Goal: Transaction & Acquisition: Book appointment/travel/reservation

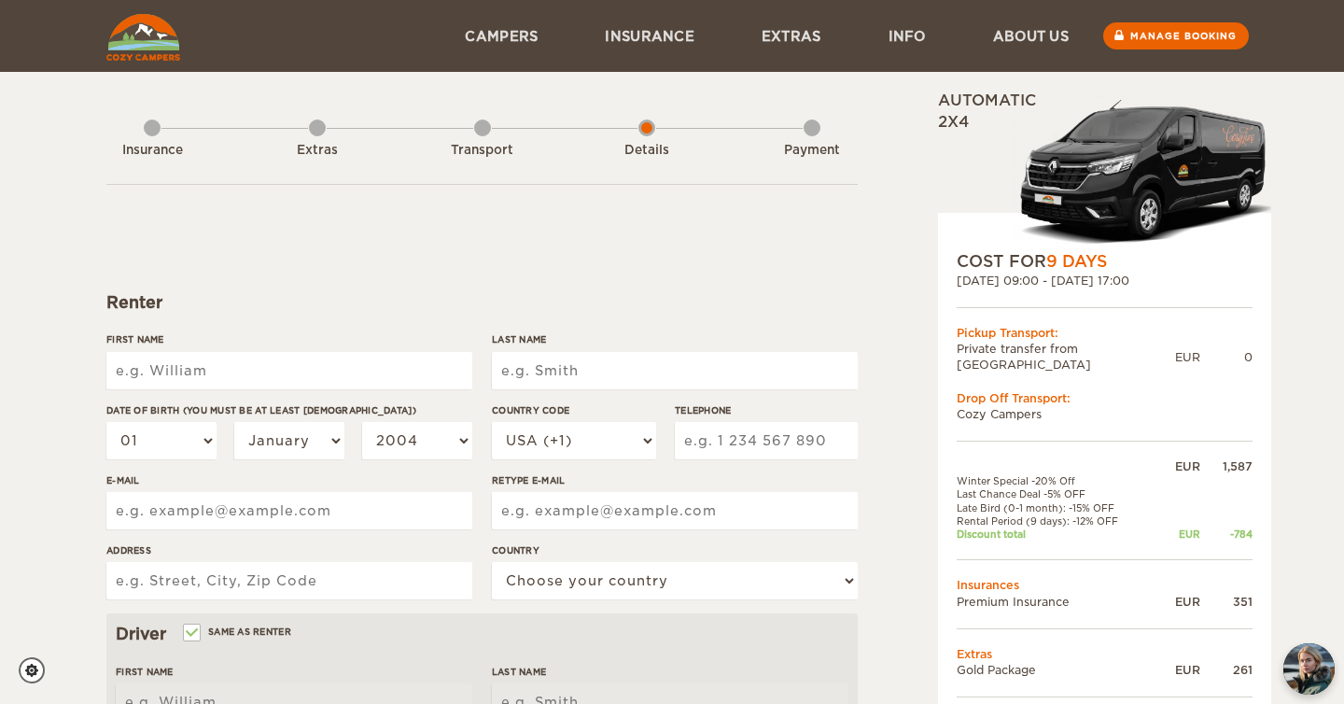
click at [475, 131] on div "Transport" at bounding box center [482, 146] width 17 height 75
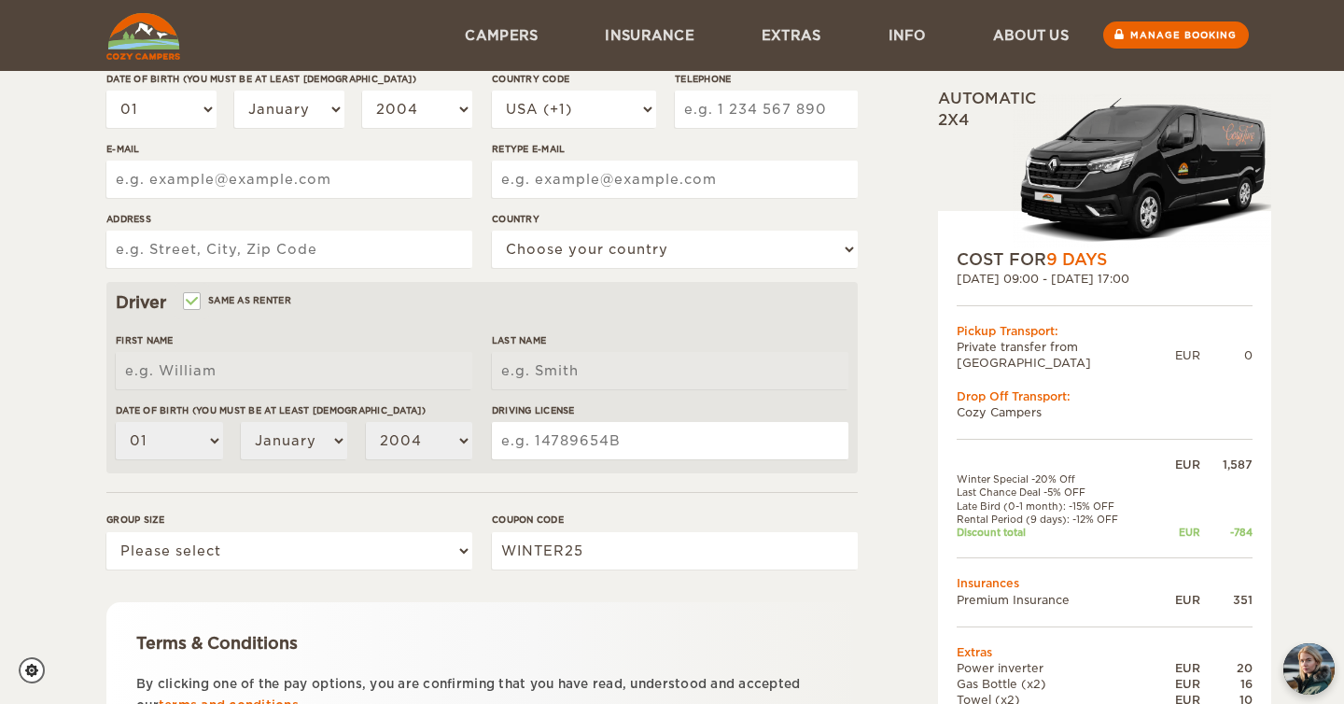
scroll to position [511, 0]
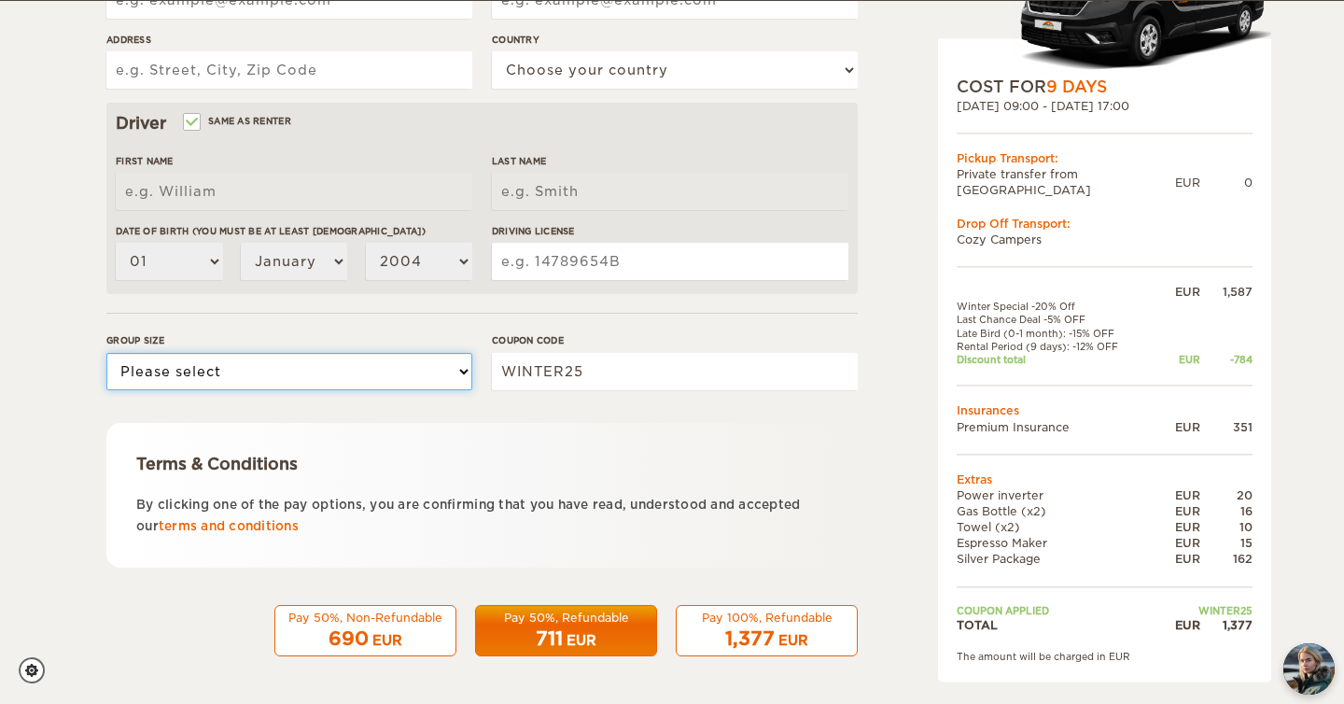
click at [411, 366] on select "Please select 1 2" at bounding box center [289, 371] width 366 height 37
select select "2"
click at [106, 353] on select "Please select 1 2" at bounding box center [289, 371] width 366 height 37
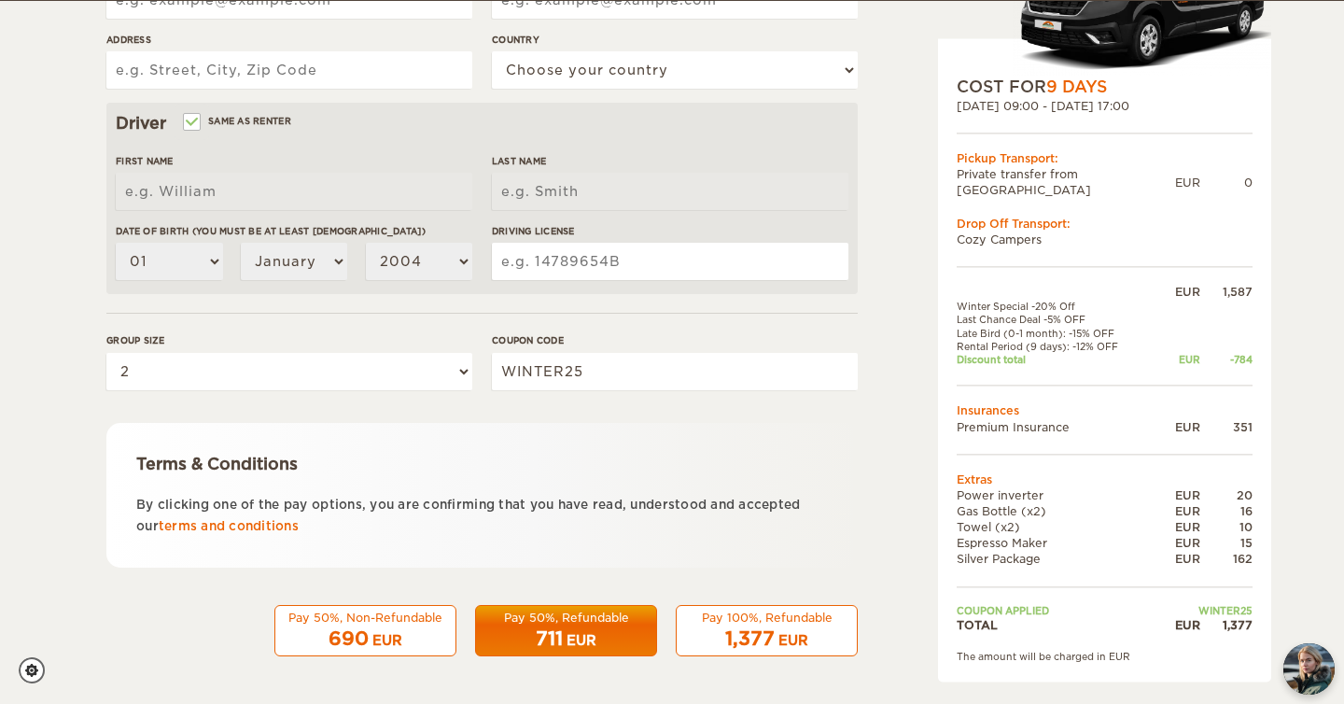
click at [483, 417] on form "Renter First Name Last Name Date of birth (You must be at least [DEMOGRAPHIC_DA…" at bounding box center [481, 164] width 751 height 983
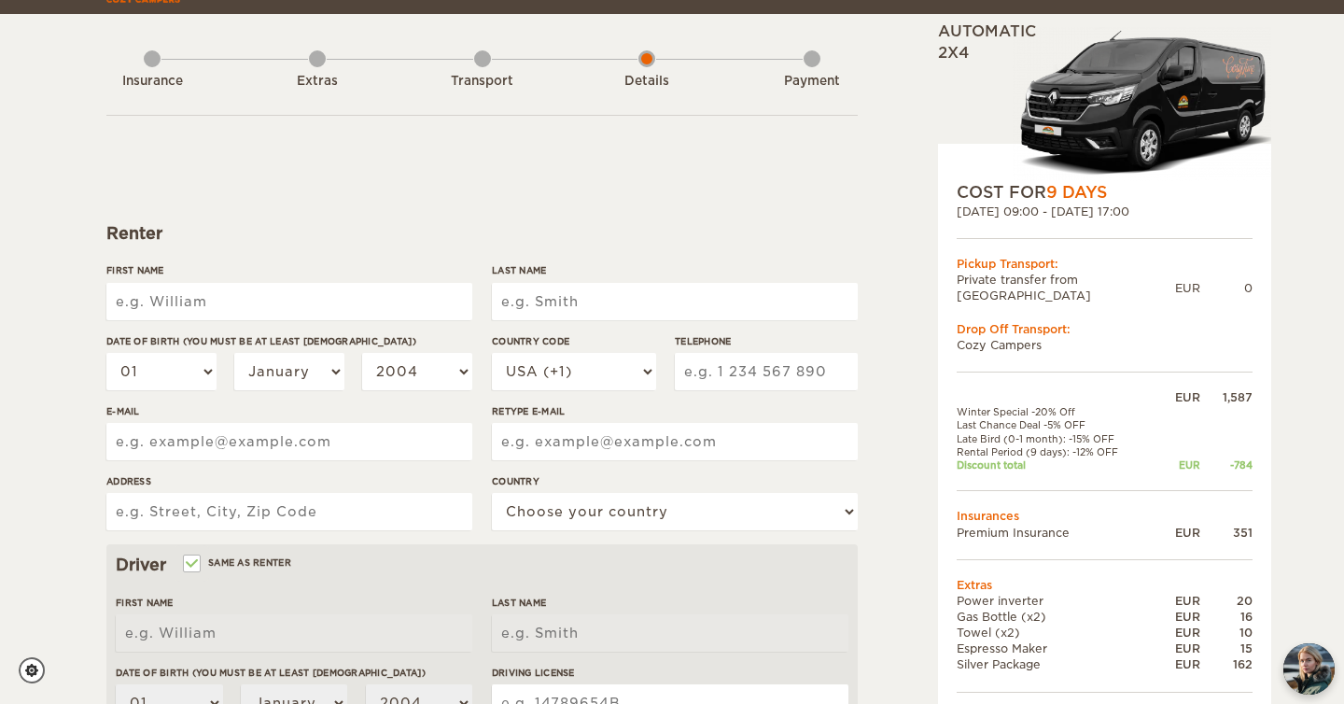
scroll to position [111, 0]
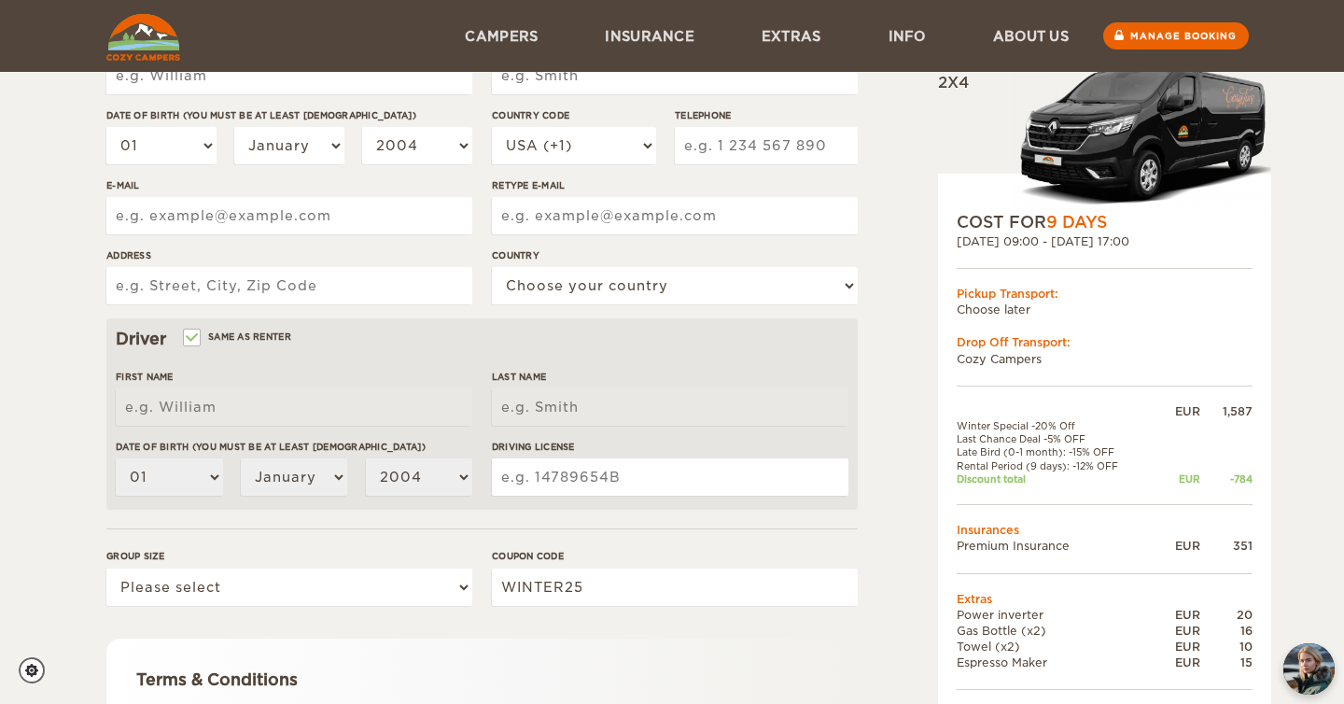
scroll to position [65, 0]
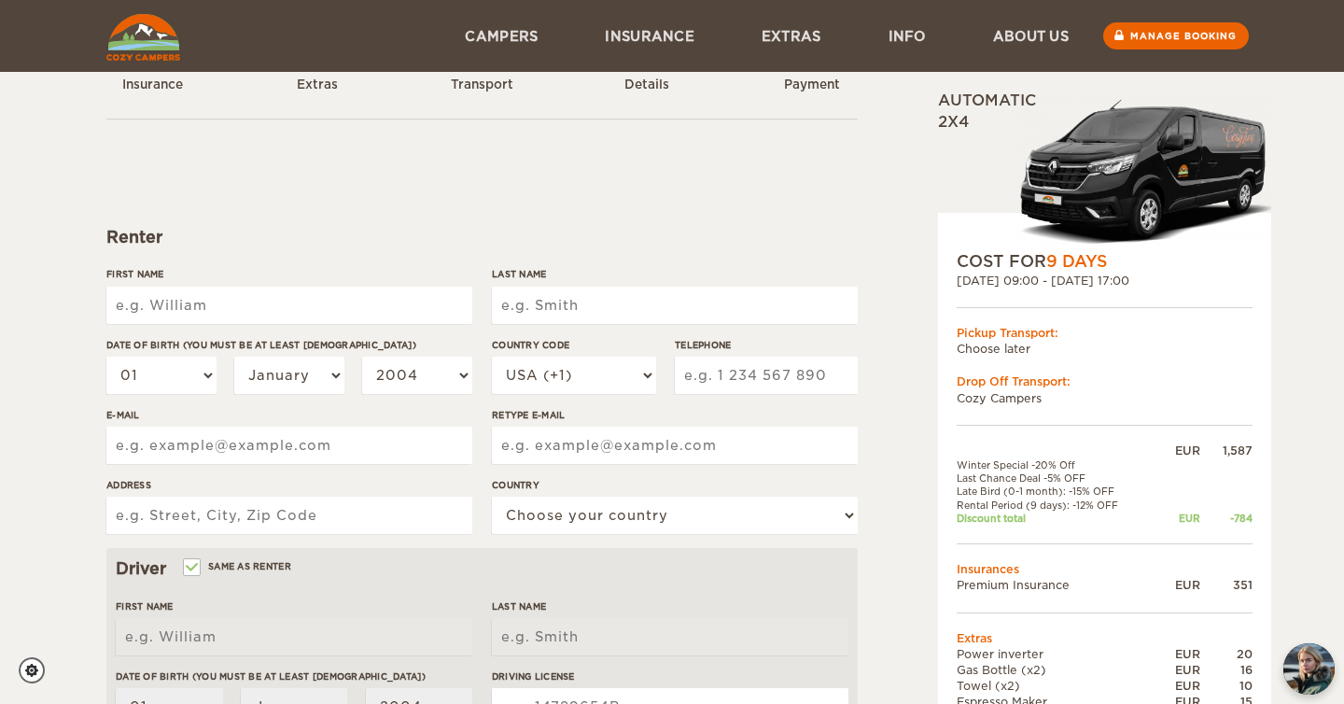
click at [288, 302] on input "First Name" at bounding box center [289, 305] width 366 height 37
type input "Tommaso"
type input "Resti"
select select "39"
type input "3494428570"
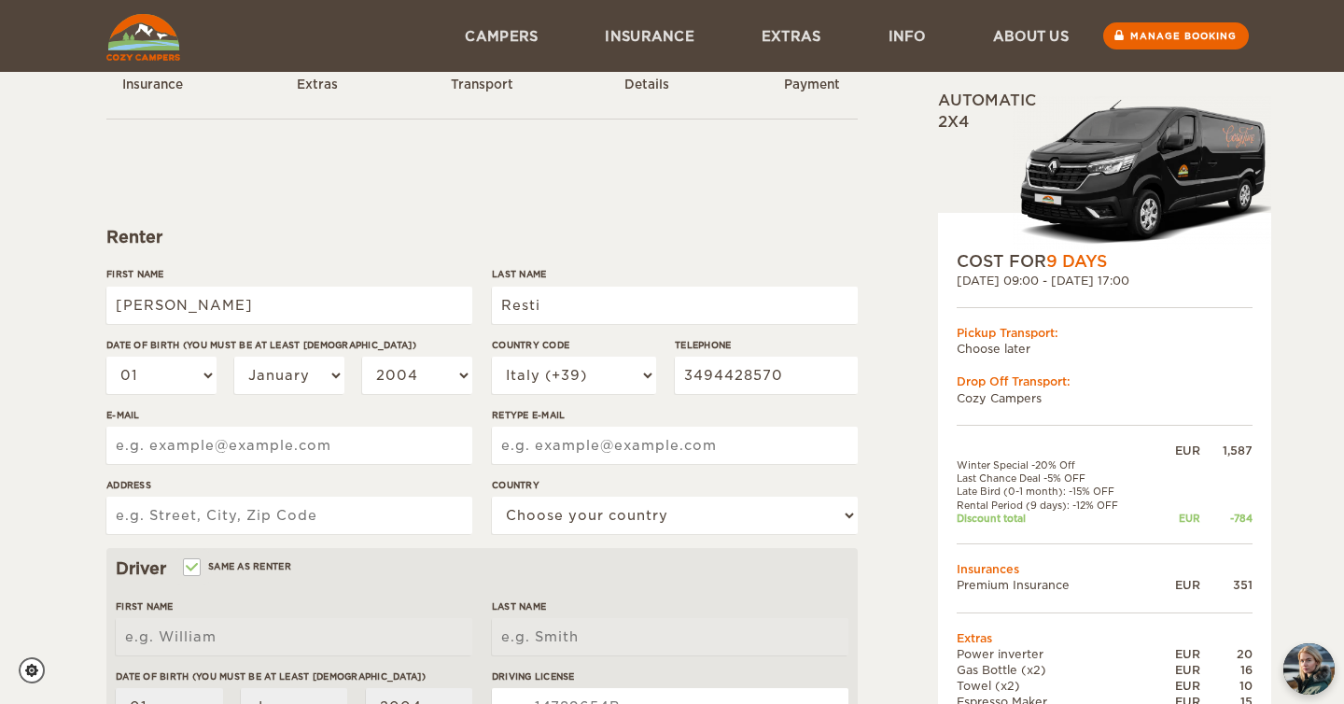
type input "Bürgermeister-Franz-Herzleier-Weg 18"
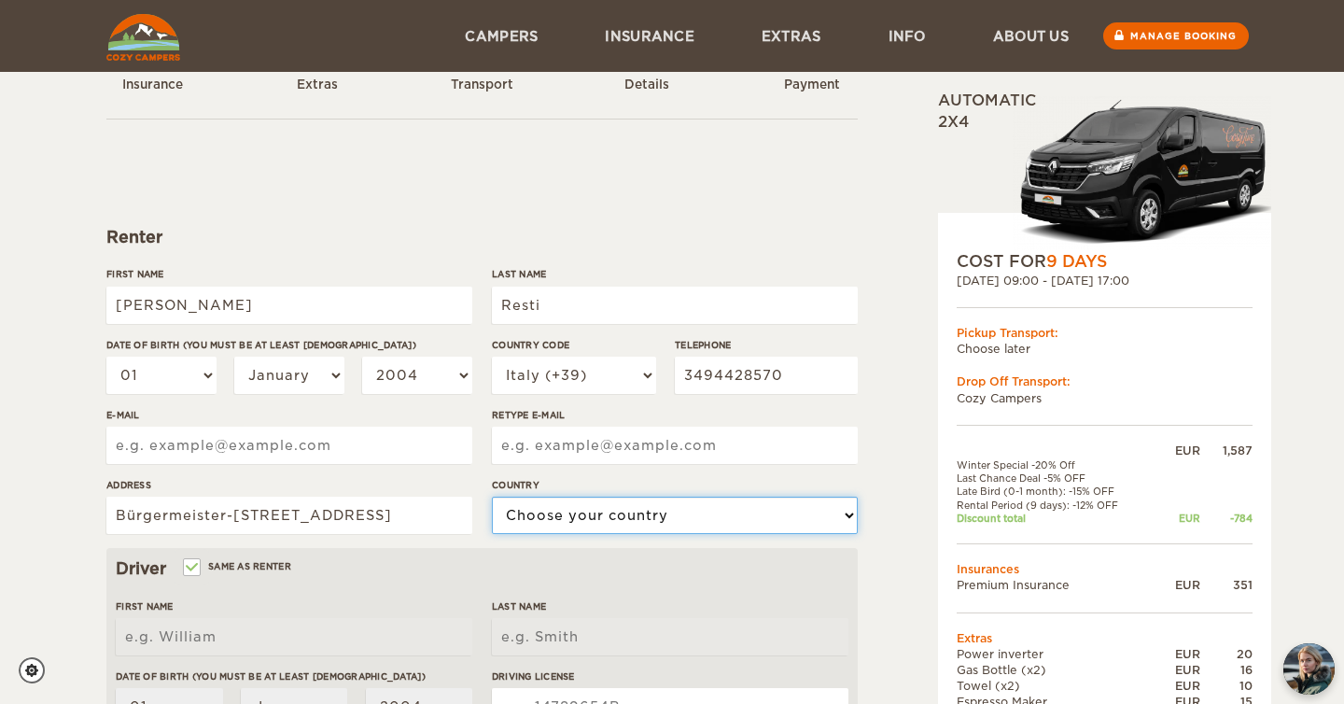
select select "14"
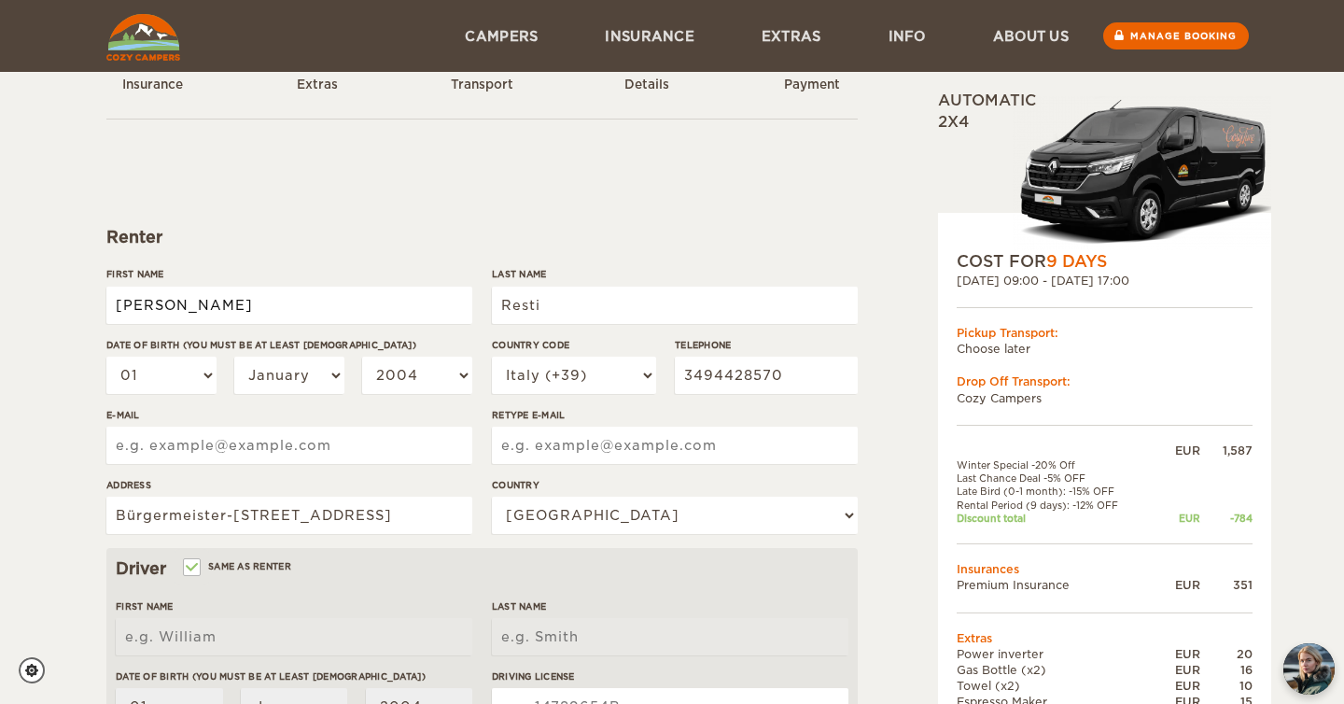
type input "Tommaso"
type input "Resti"
click at [194, 377] on select "01 02 03 04 05 06 07 08 09 10 11 12 13 14 15 16 17 18 19 20 21 22 23 24 25 26 2…" at bounding box center [161, 375] width 110 height 37
select select "22"
click at [106, 357] on select "01 02 03 04 05 06 07 08 09 10 11 12 13 14 15 16 17 18 19 20 21 22 23 24 25 26 2…" at bounding box center [161, 375] width 110 height 37
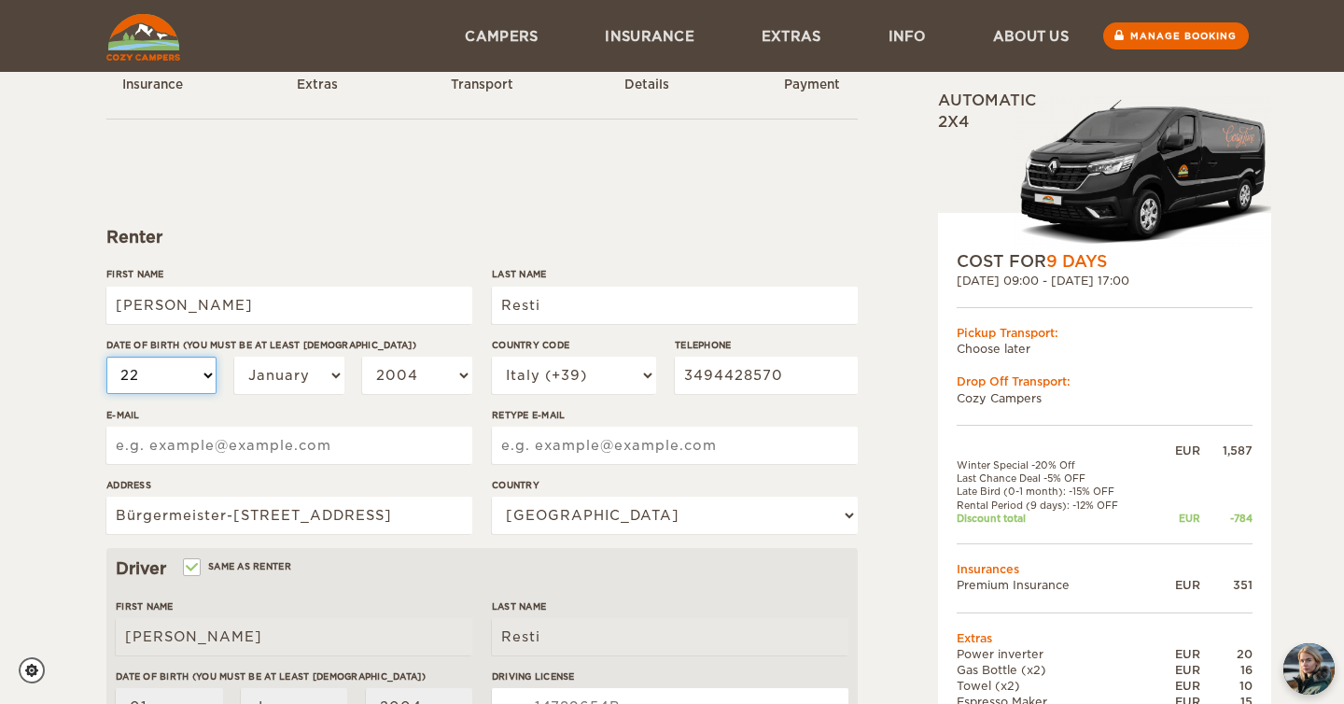
select select "22"
click at [306, 373] on select "January February March April May June July August September October November De…" at bounding box center [289, 375] width 110 height 37
select select "08"
click at [234, 357] on select "January February March April May June July August September October November De…" at bounding box center [289, 375] width 110 height 37
select select "08"
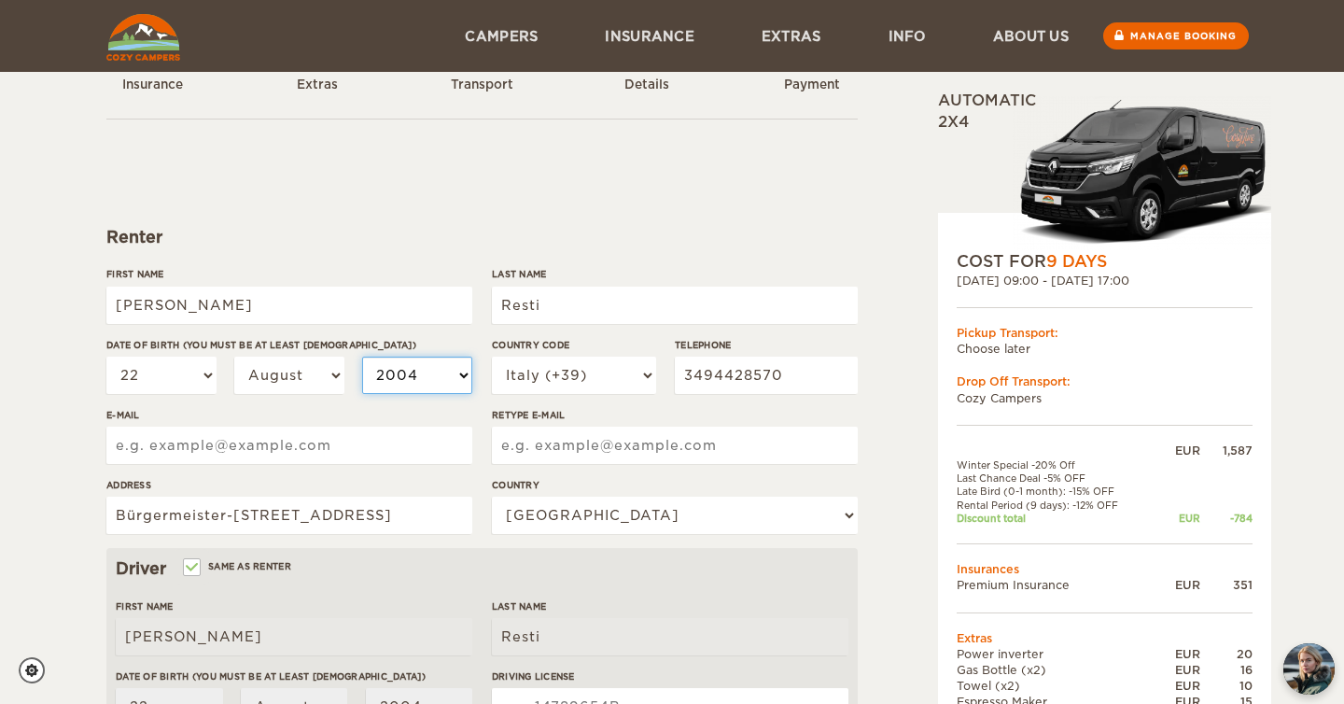
click at [442, 372] on select "2004 2003 2002 2001 2000 1999 1998 1997 1996 1995 1994 1993 1992 1991 1990 1989…" at bounding box center [417, 375] width 110 height 37
select select "1986"
click at [362, 357] on select "2004 2003 2002 2001 2000 1999 1998 1997 1996 1995 1994 1993 1992 1991 1990 1989…" at bounding box center [417, 375] width 110 height 37
select select "1986"
click at [274, 448] on input "E-mail" at bounding box center [289, 445] width 366 height 37
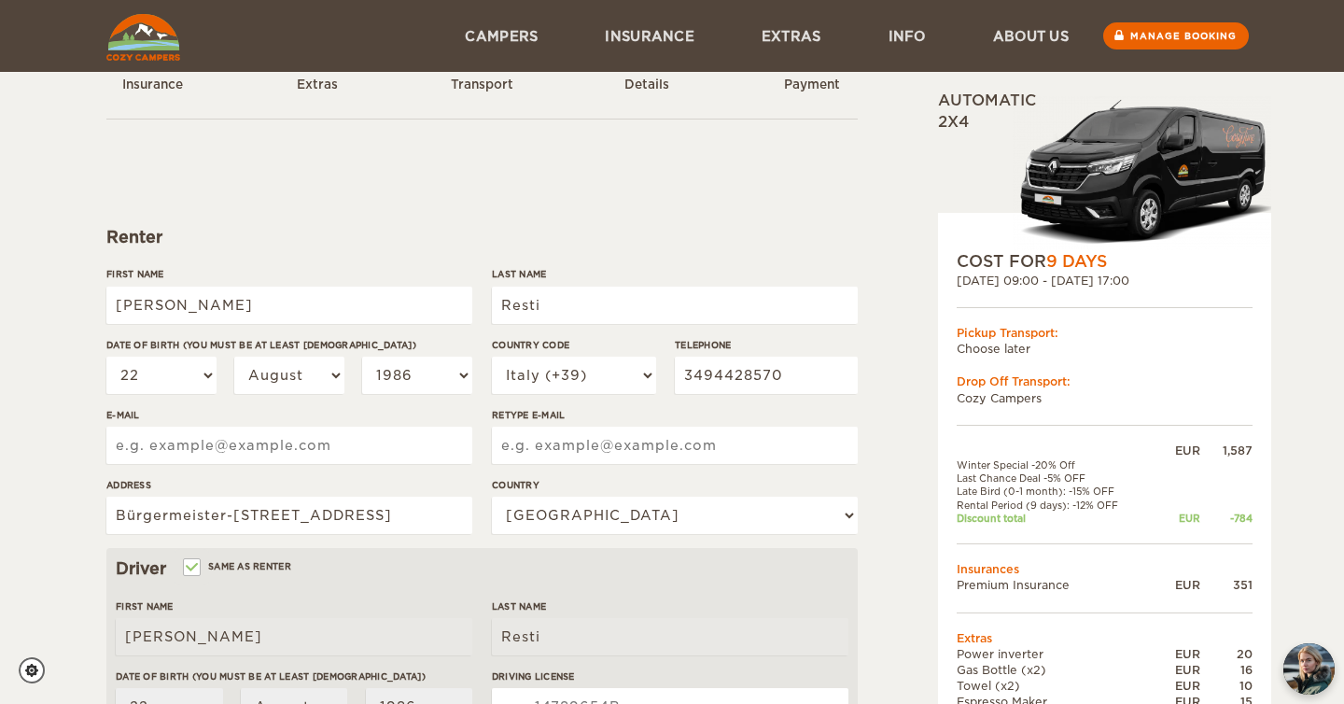
type input "acciugamail@gmail.com"
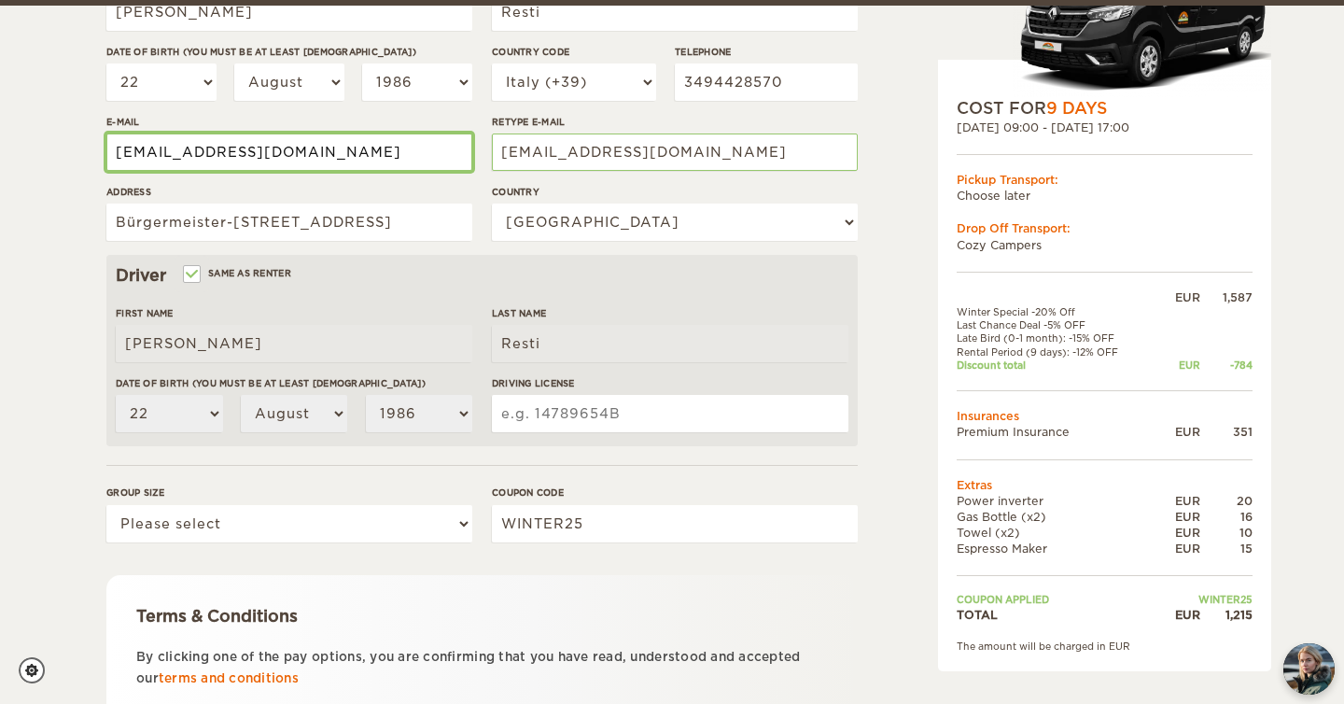
scroll to position [364, 0]
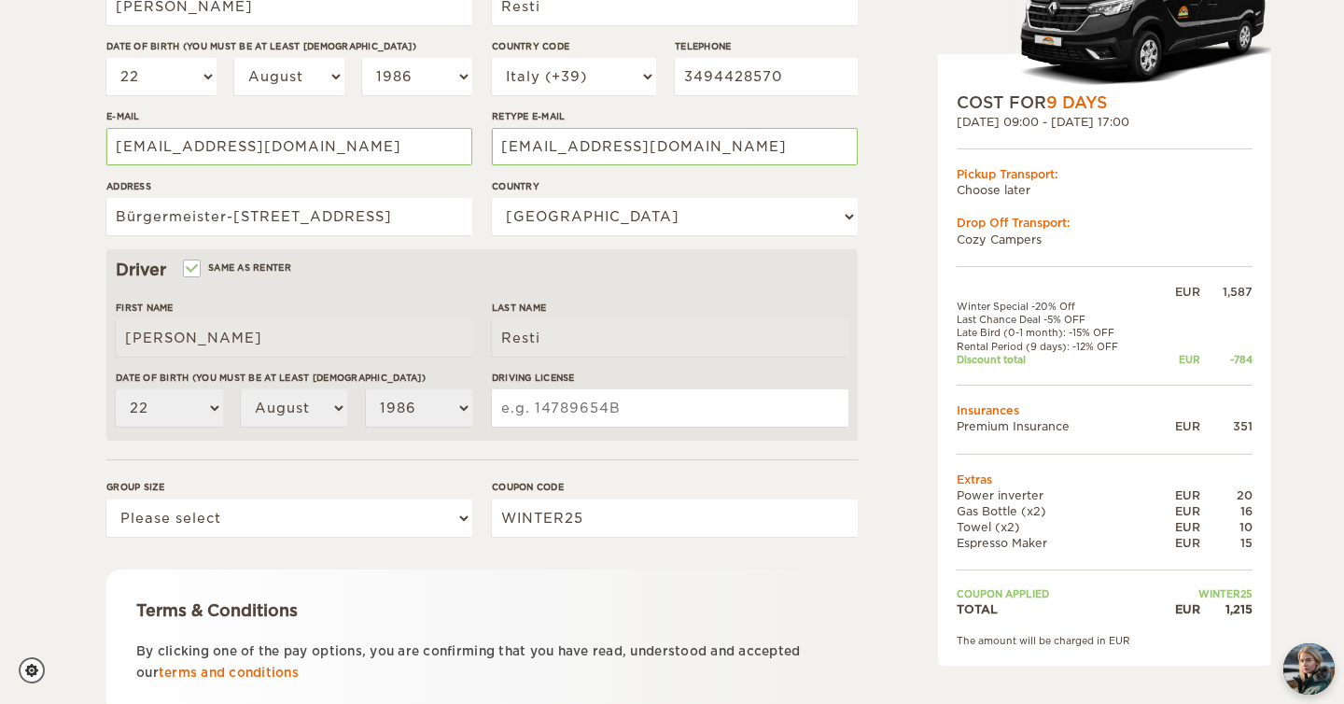
click at [569, 400] on input "Driving License" at bounding box center [670, 407] width 357 height 37
click at [548, 409] on input "Driving License" at bounding box center [670, 407] width 357 height 37
click at [215, 516] on select "Please select 1 2" at bounding box center [289, 517] width 366 height 37
select select "2"
click at [106, 499] on select "Please select 1 2" at bounding box center [289, 517] width 366 height 37
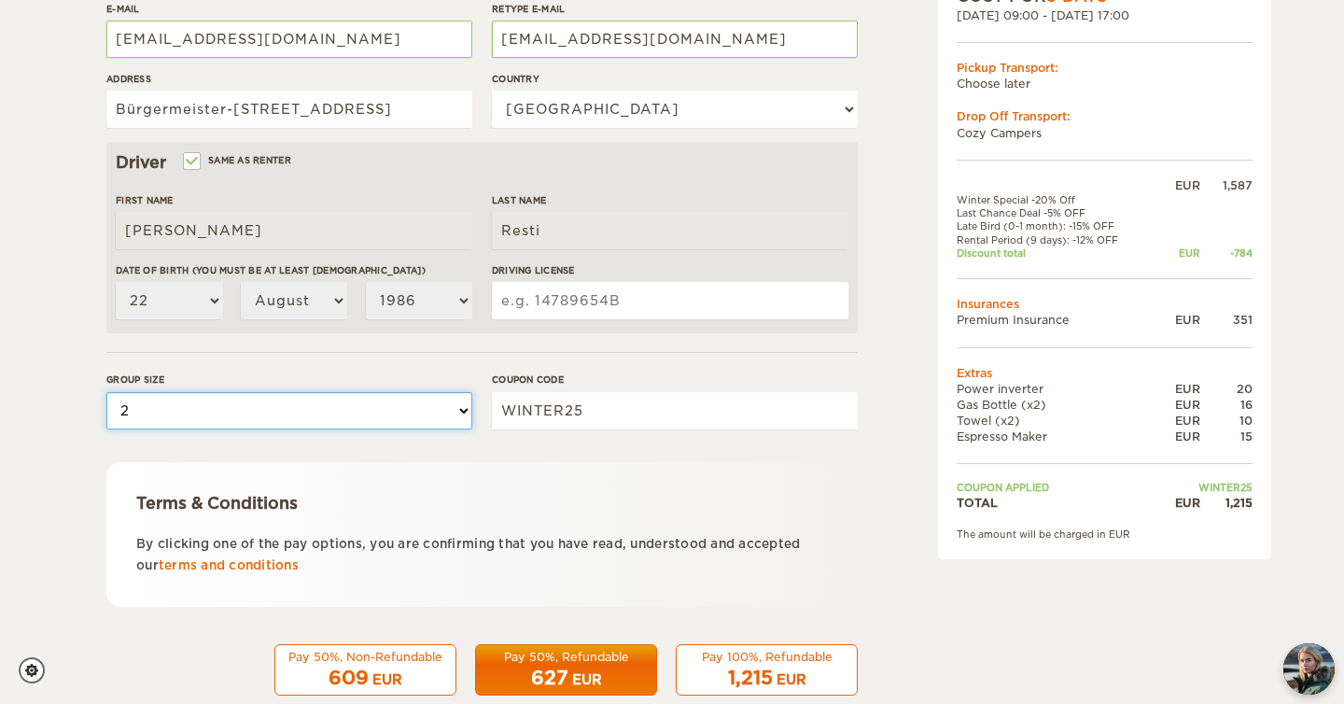
scroll to position [511, 0]
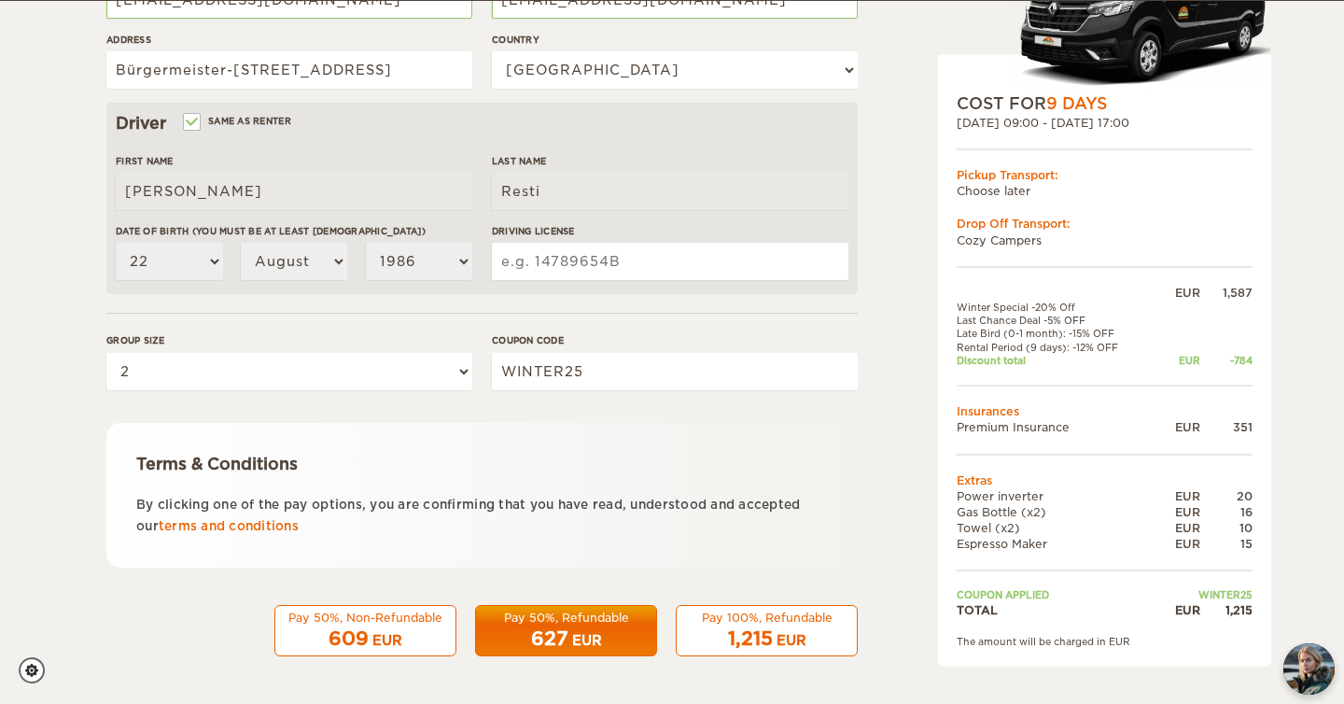
click at [771, 637] on span "1,215" at bounding box center [750, 638] width 45 height 22
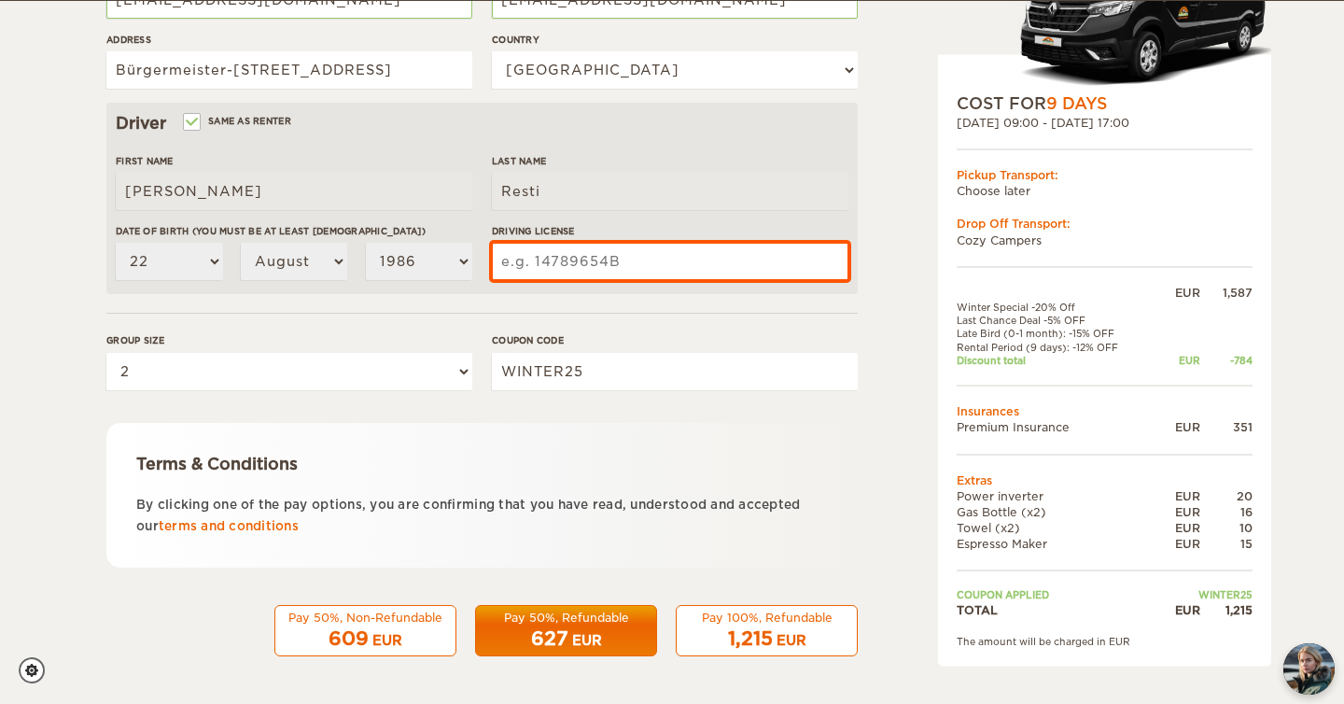
click at [555, 256] on input "Driving License" at bounding box center [670, 261] width 357 height 37
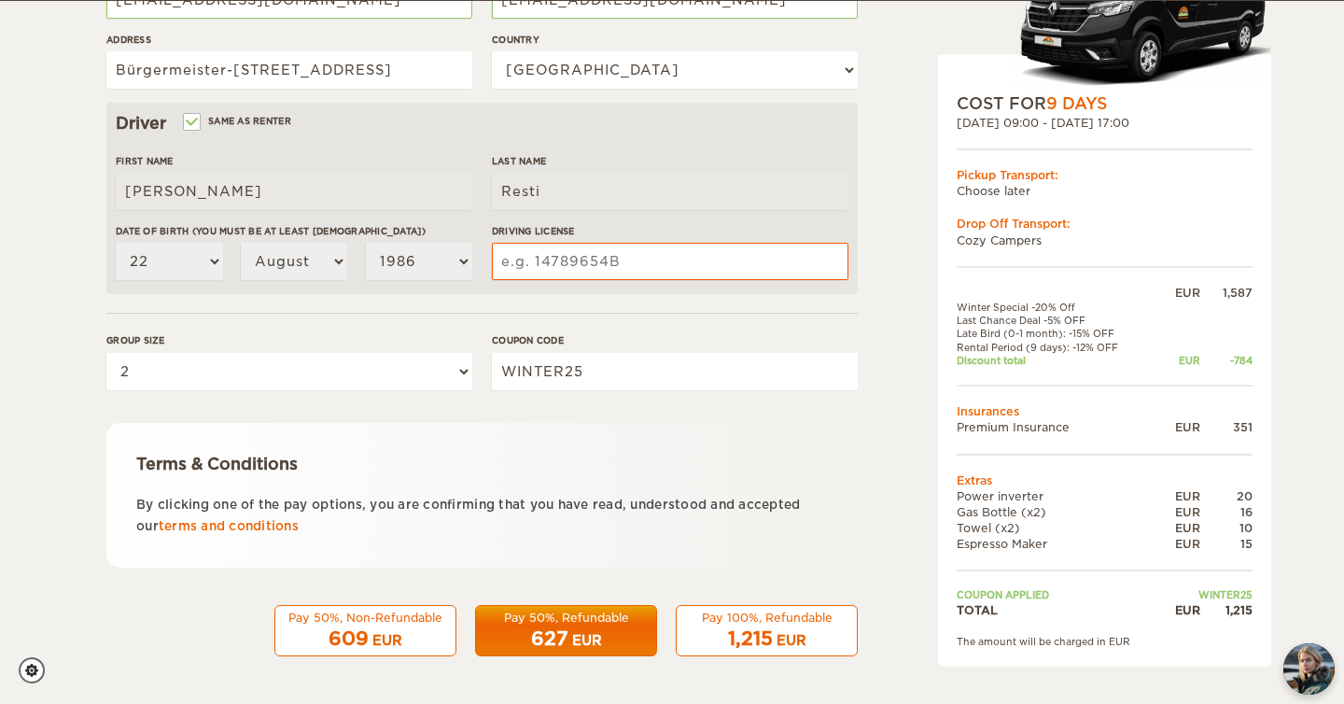
click at [916, 276] on div "Expand Collapse Total 1,215 EUR Automatic 2x4 COST FOR 9 Days 27. Oct 2025 09:0…" at bounding box center [1057, 132] width 361 height 1104
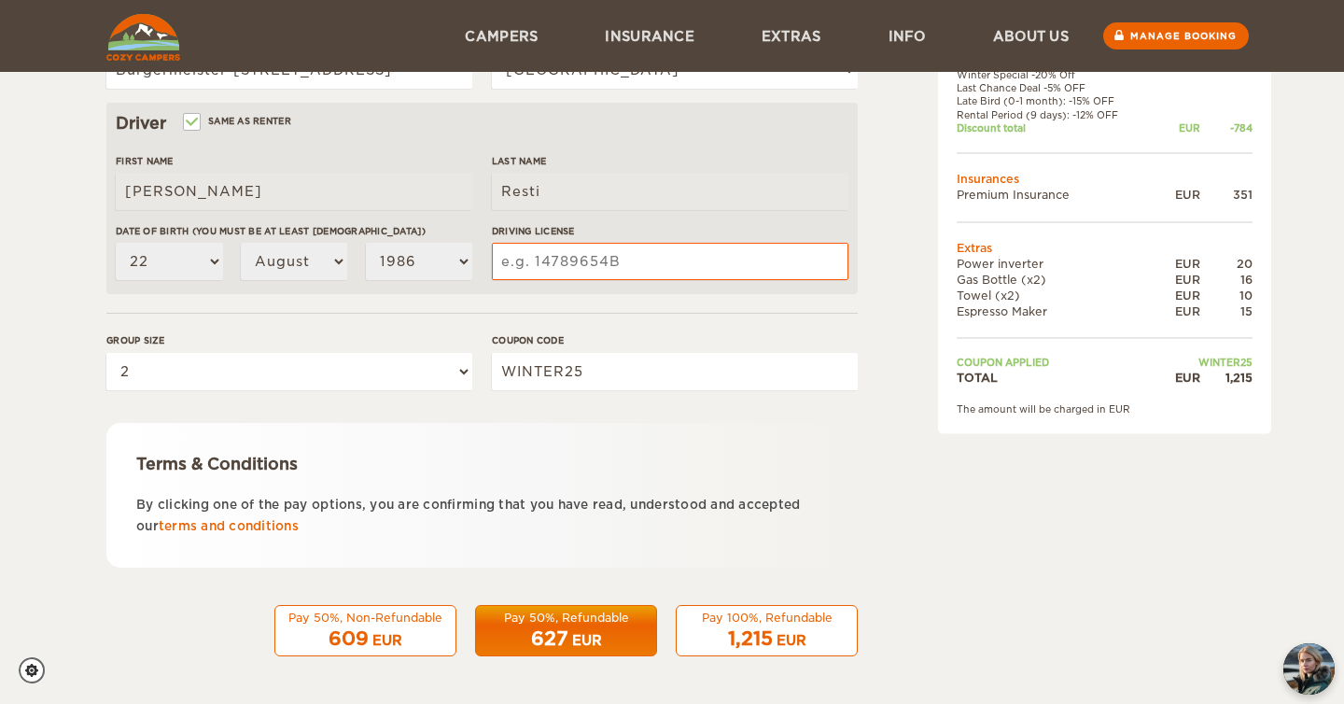
scroll to position [0, 0]
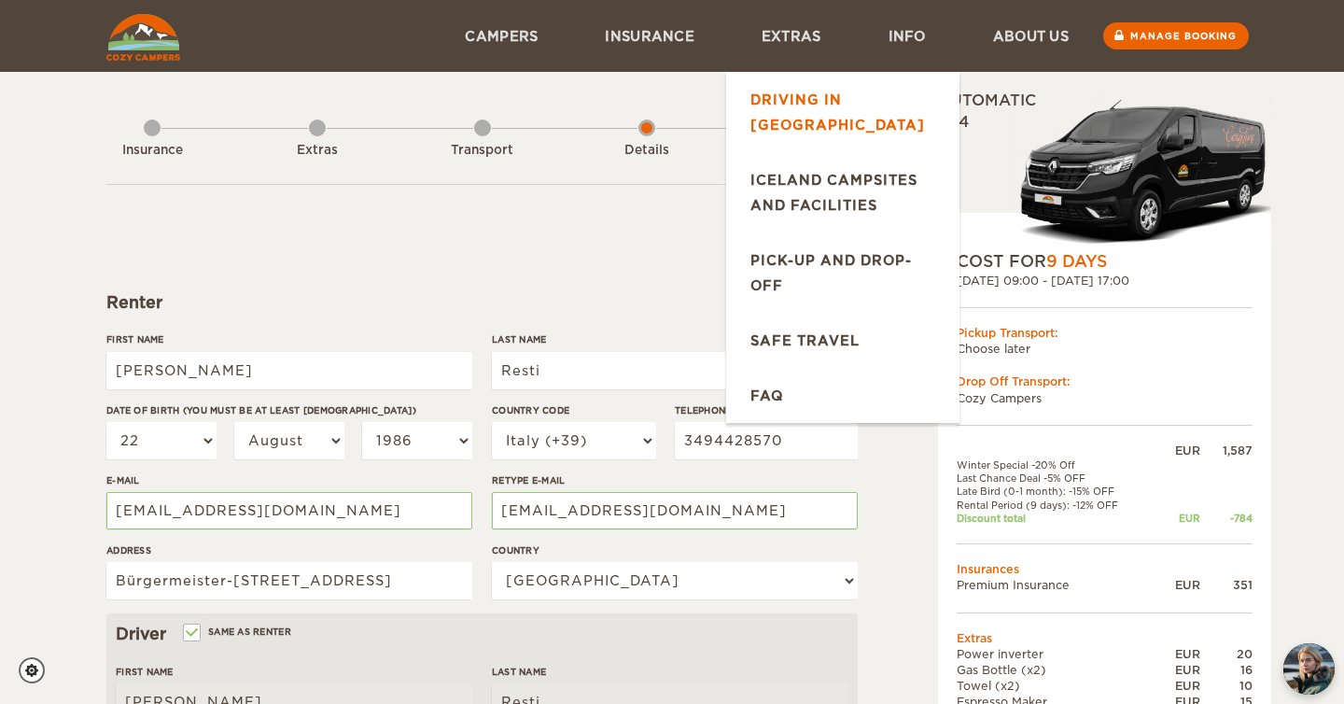
click at [867, 104] on link "Driving in [GEOGRAPHIC_DATA]" at bounding box center [842, 112] width 233 height 80
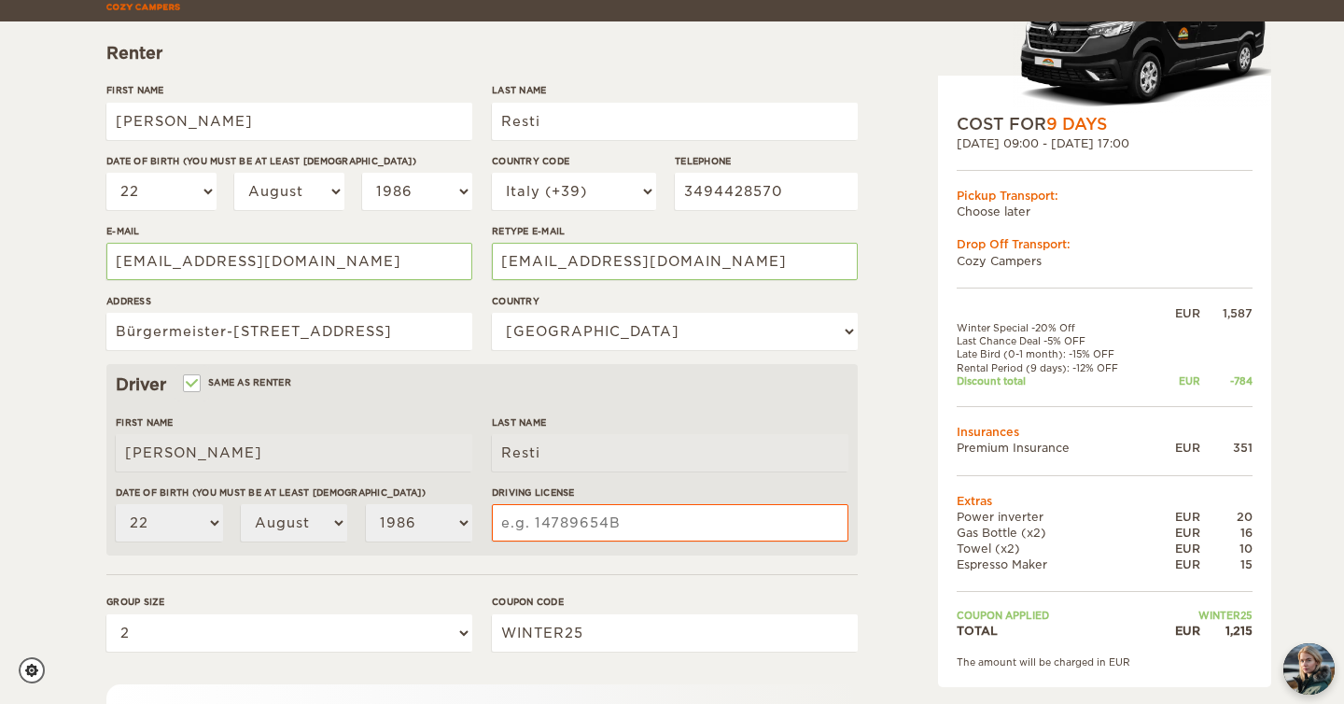
scroll to position [247, 0]
